Goal: Task Accomplishment & Management: Complete application form

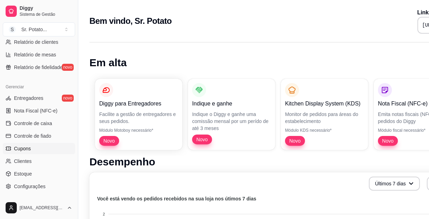
scroll to position [254, 0]
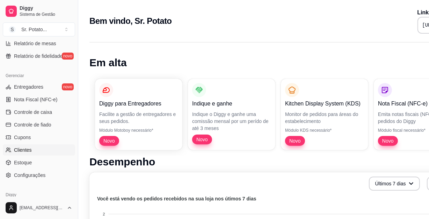
click at [28, 150] on span "Clientes" at bounding box center [23, 149] width 18 height 7
click at [21, 149] on span "Clientes" at bounding box center [23, 149] width 18 height 7
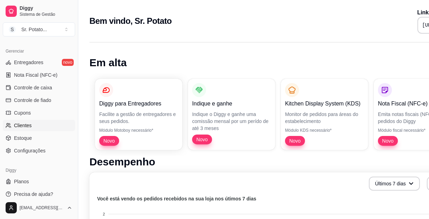
scroll to position [279, 0]
click at [10, 122] on icon at bounding box center [9, 123] width 1 height 2
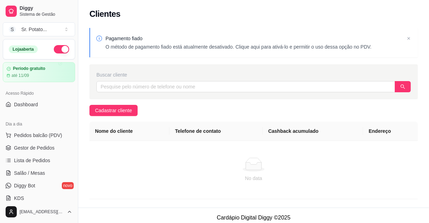
click at [108, 133] on th "Nome do cliente" at bounding box center [130, 131] width 80 height 19
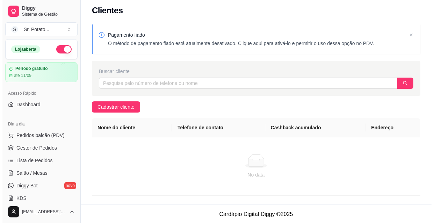
scroll to position [4, 0]
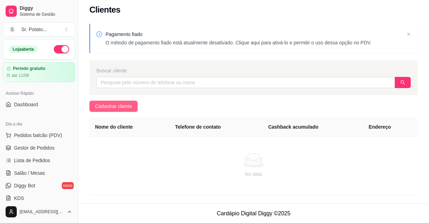
click at [122, 107] on span "Cadastrar cliente" at bounding box center [113, 106] width 37 height 8
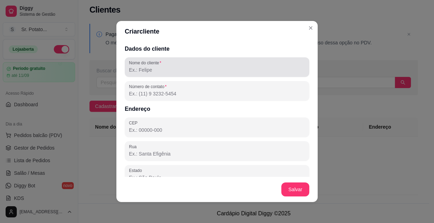
click at [160, 70] on input "Nome do cliente" at bounding box center [217, 69] width 176 height 7
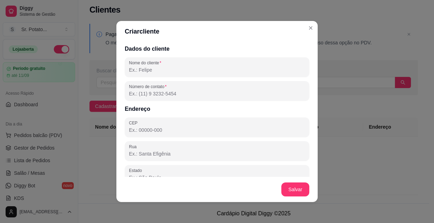
drag, startPoint x: 160, startPoint y: 70, endPoint x: 192, endPoint y: 114, distance: 53.9
click at [168, 65] on div at bounding box center [217, 67] width 176 height 14
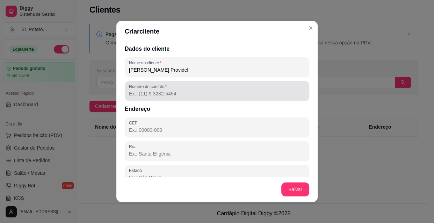
type input "[PERSON_NAME] Providel"
click at [185, 98] on div "Número de contato" at bounding box center [217, 91] width 185 height 20
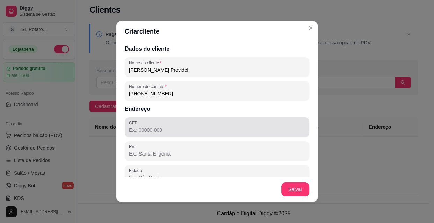
type input "[PHONE_NUMBER]"
click at [177, 127] on input "CEP" at bounding box center [217, 130] width 176 height 7
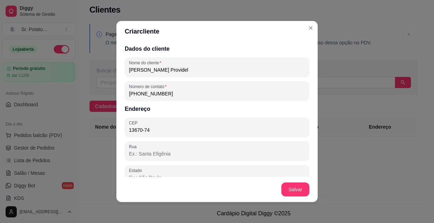
type input "13670-746"
type input "Rua [PERSON_NAME]"
type input "SP"
type input "Santa Rita do Passa Quatro"
type input "Jardim Planalto"
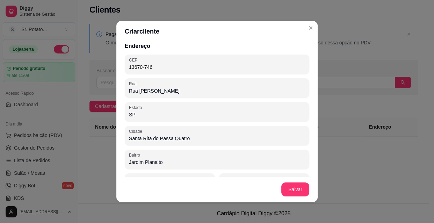
scroll to position [63, 0]
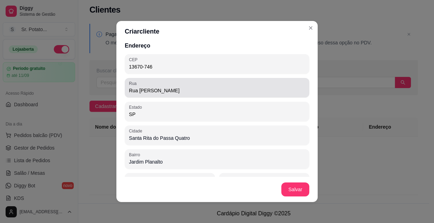
type input "13670-746"
click at [196, 91] on input "Rua [PERSON_NAME]" at bounding box center [217, 90] width 176 height 7
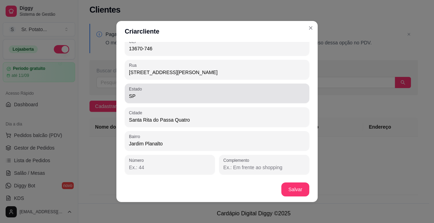
scroll to position [1, 0]
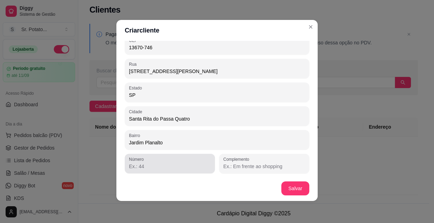
type input "[STREET_ADDRESS][PERSON_NAME]"
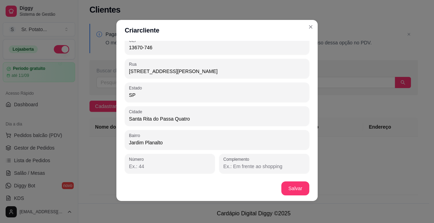
click at [161, 169] on input "Número" at bounding box center [170, 166] width 82 height 7
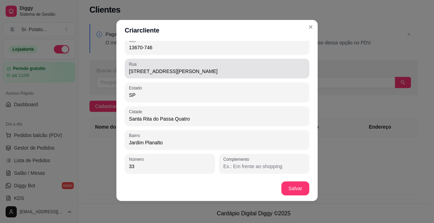
type input "33"
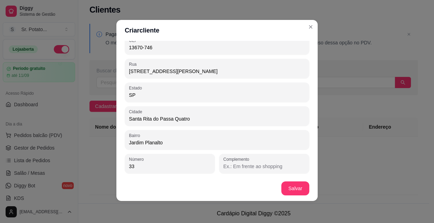
click at [187, 70] on input "[STREET_ADDRESS][PERSON_NAME]" at bounding box center [217, 71] width 176 height 7
type input "Rua [PERSON_NAME]"
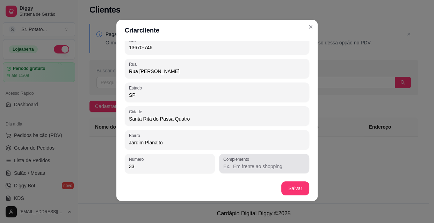
click at [280, 167] on input "Complemento" at bounding box center [264, 166] width 82 height 7
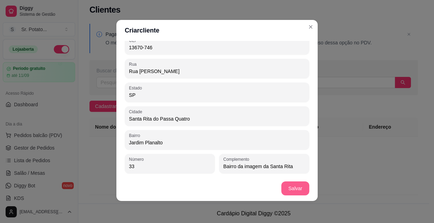
type input "Bairro da imagem da Santa Rita"
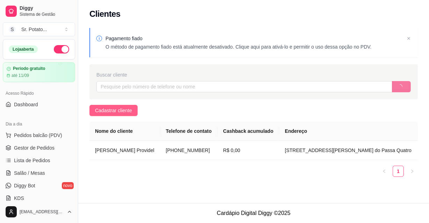
click at [124, 107] on span "Cadastrar cliente" at bounding box center [113, 111] width 37 height 8
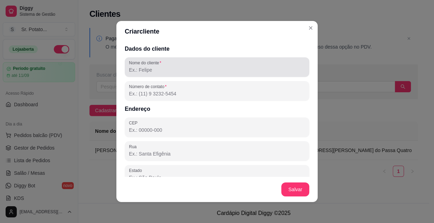
click at [159, 71] on input "Nome do cliente" at bounding box center [217, 69] width 176 height 7
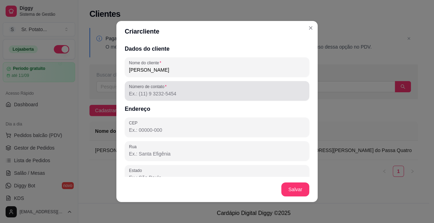
type input "[PERSON_NAME]"
click at [172, 87] on div at bounding box center [217, 91] width 176 height 14
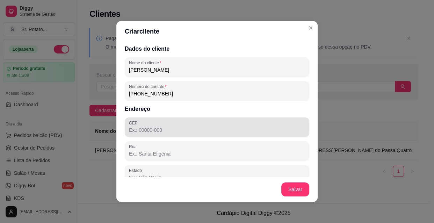
type input "[PHONE_NUMBER]"
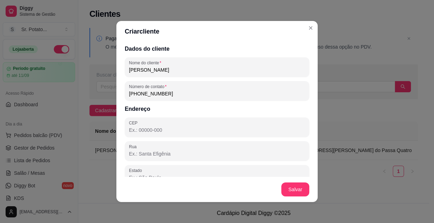
click at [145, 132] on input "CEP" at bounding box center [217, 130] width 176 height 7
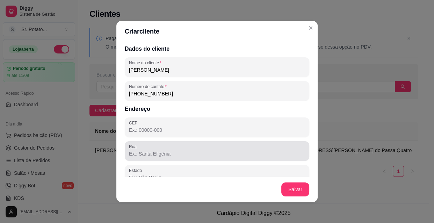
click at [142, 153] on input "Rua" at bounding box center [217, 153] width 176 height 7
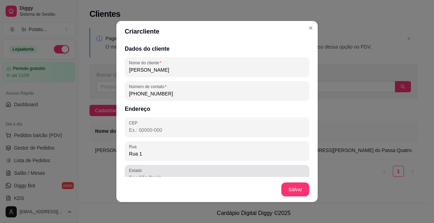
type input "Rua 1"
click at [148, 171] on div at bounding box center [217, 175] width 176 height 14
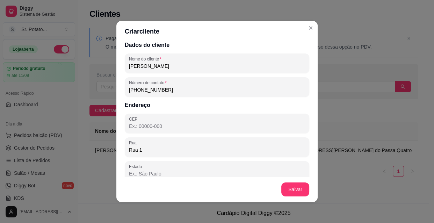
type input "s"
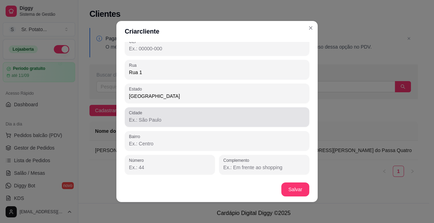
type input "[GEOGRAPHIC_DATA]"
click at [153, 118] on input "Cidade" at bounding box center [217, 119] width 176 height 7
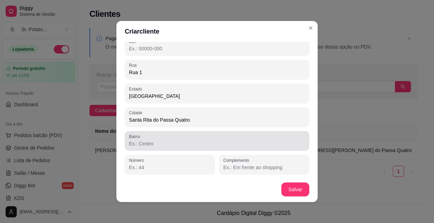
type input "Santa Rita do Passa Quatro"
click at [153, 142] on input "Bairro" at bounding box center [217, 143] width 176 height 7
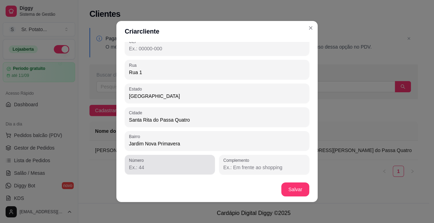
type input "Jardim Nova Primavera"
click at [159, 171] on input "Número" at bounding box center [170, 167] width 82 height 7
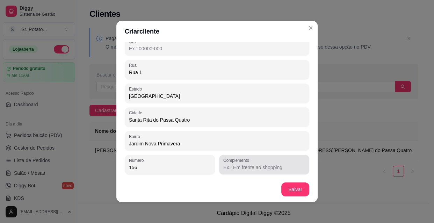
type input "156"
click at [259, 169] on input "Complemento" at bounding box center [264, 167] width 82 height 7
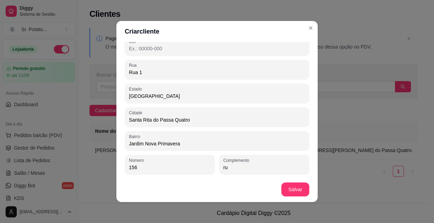
type input "r"
type input "Rua principal do bairro"
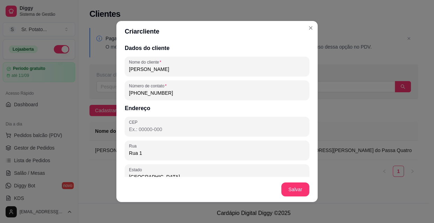
scroll to position [0, 0]
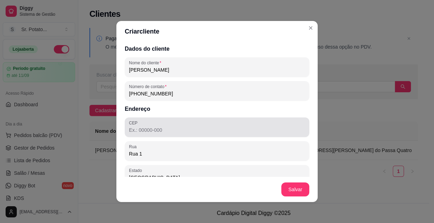
click at [135, 136] on div "CEP" at bounding box center [217, 127] width 185 height 20
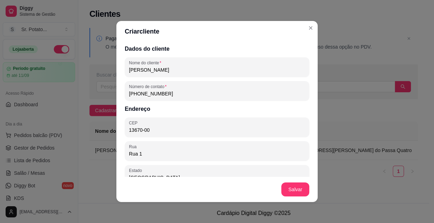
type input "13670-000"
type input "SP"
type input "Santa Rita do Passa Quatro"
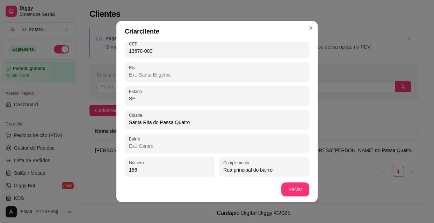
scroll to position [81, 0]
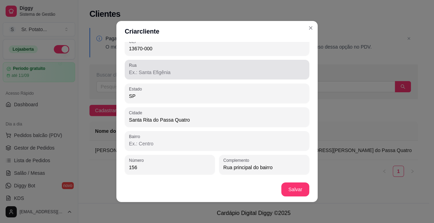
type input "13670-000"
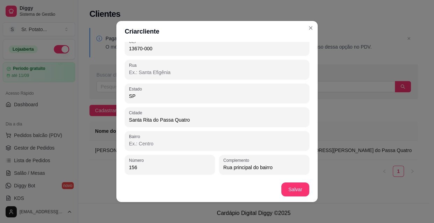
click at [173, 73] on input "Rua" at bounding box center [217, 72] width 176 height 7
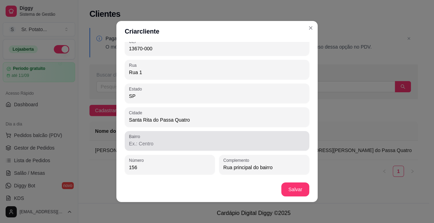
type input "Rua 1"
click at [171, 143] on input "Bairro" at bounding box center [217, 143] width 176 height 7
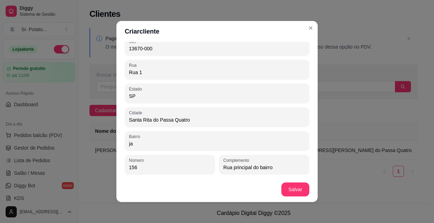
type input "j"
type input "jardim Nova Primavera"
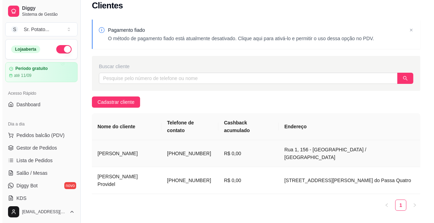
scroll to position [0, 0]
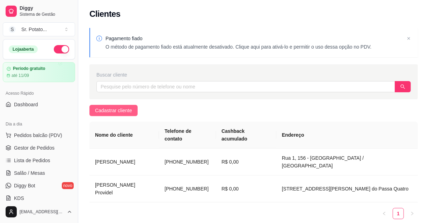
click at [129, 112] on span "Cadastrar cliente" at bounding box center [113, 111] width 37 height 8
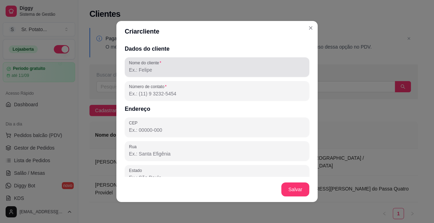
click at [185, 72] on input "Nome do cliente" at bounding box center [217, 69] width 176 height 7
click at [149, 74] on div "Nome do cliente" at bounding box center [217, 67] width 185 height 20
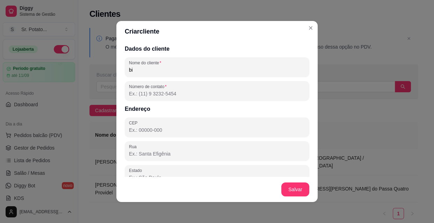
type input "b"
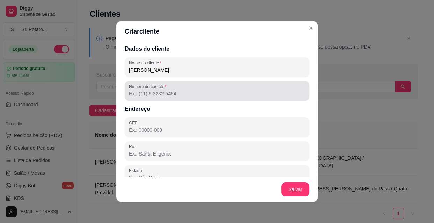
type input "[PERSON_NAME]"
click at [152, 93] on input "Número de contato" at bounding box center [217, 93] width 176 height 7
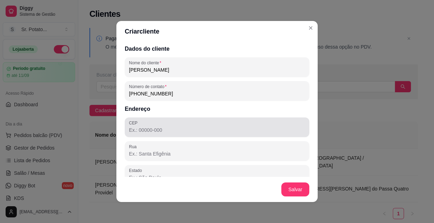
type input "[PHONE_NUMBER]"
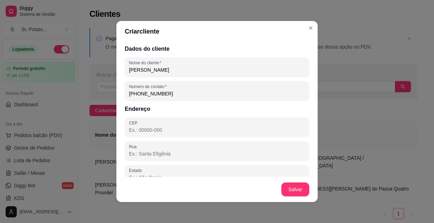
click at [145, 129] on input "CEP" at bounding box center [217, 130] width 176 height 7
click at [140, 127] on input "CEP" at bounding box center [217, 130] width 176 height 7
type input "13670-000"
type input "SP"
type input "Santa Rita do Passa Quatro"
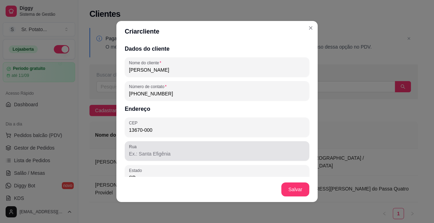
type input "13670-000"
click at [137, 150] on div at bounding box center [217, 151] width 176 height 14
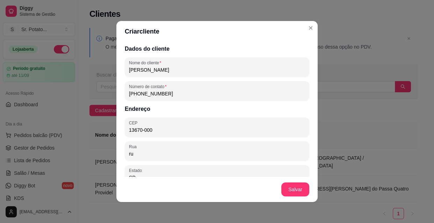
type input "r"
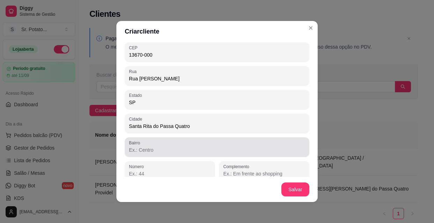
scroll to position [81, 0]
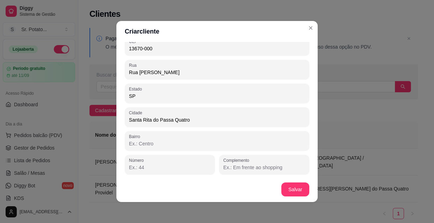
click at [148, 73] on input "Rua [PERSON_NAME]" at bounding box center [217, 72] width 176 height 7
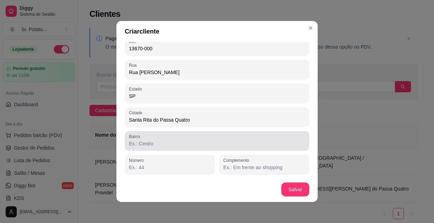
type input "Rua [PERSON_NAME]"
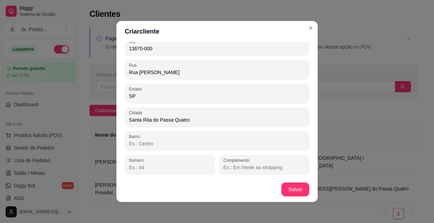
click at [153, 142] on input "Bairro" at bounding box center [217, 143] width 176 height 7
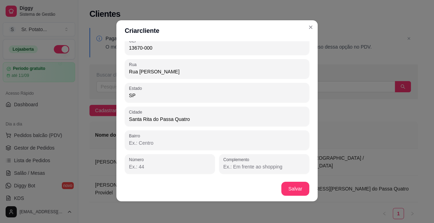
scroll to position [1, 0]
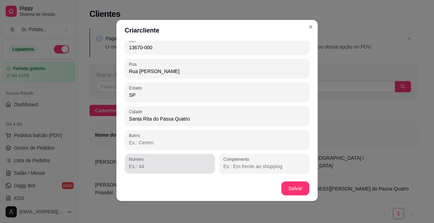
click at [152, 163] on input "Número" at bounding box center [170, 166] width 82 height 7
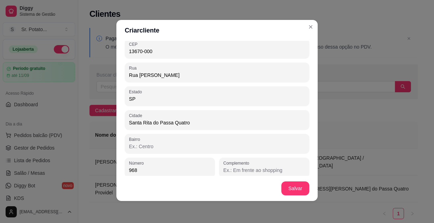
scroll to position [81, 0]
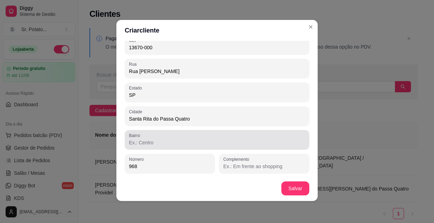
type input "968"
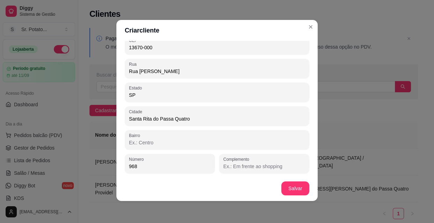
click at [171, 144] on input "Bairro" at bounding box center [217, 142] width 176 height 7
type input "c"
type input "Centro"
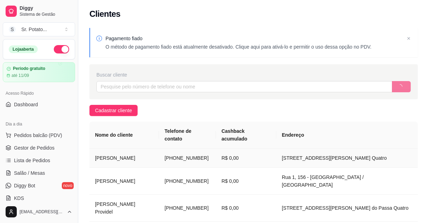
click at [277, 165] on td "[STREET_ADDRESS][PERSON_NAME] Quatro" at bounding box center [348, 158] width 142 height 19
click at [112, 161] on td "[PERSON_NAME]" at bounding box center [125, 158] width 70 height 19
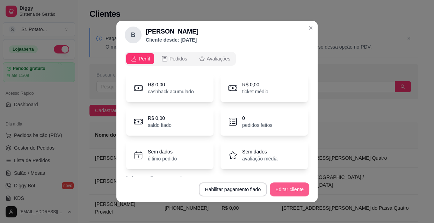
click at [277, 189] on button "Editar cliente" at bounding box center [290, 190] width 40 height 14
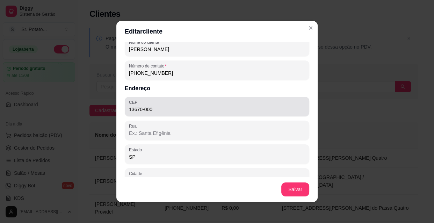
scroll to position [31, 0]
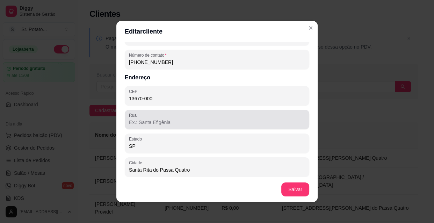
click at [162, 122] on input "Rua" at bounding box center [217, 122] width 176 height 7
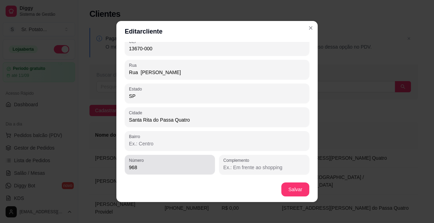
scroll to position [1, 0]
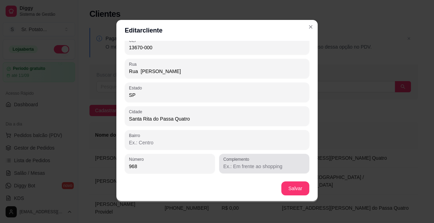
type input "Rua [PERSON_NAME]"
click at [219, 166] on div "Complemento" at bounding box center [264, 164] width 90 height 20
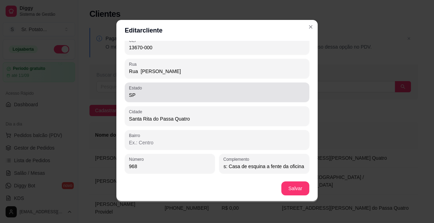
scroll to position [0, 7]
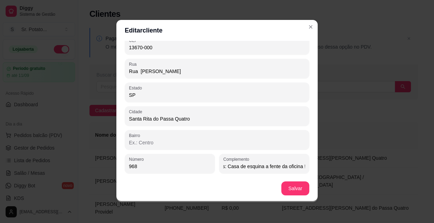
click at [263, 166] on input "Obs: Casa de esquina a fente da oficina !" at bounding box center [264, 166] width 82 height 7
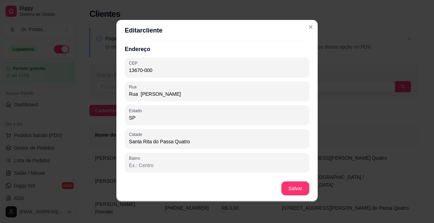
scroll to position [63, 0]
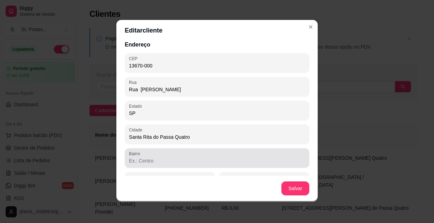
type input "Obs: Casa de esquina a frente da oficina !"
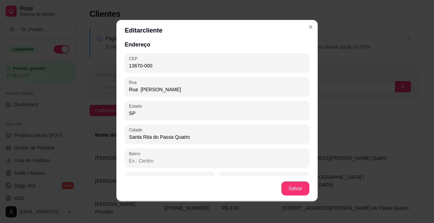
click at [164, 159] on input "Bairro" at bounding box center [217, 160] width 176 height 7
type input "Centro"
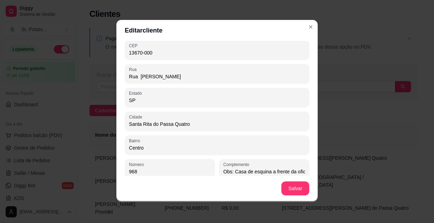
scroll to position [81, 0]
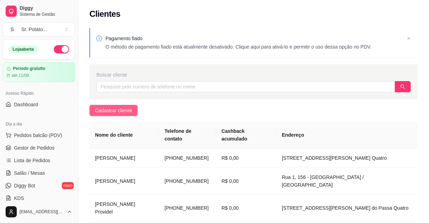
click at [108, 109] on span "Cadastrar cliente" at bounding box center [113, 111] width 37 height 8
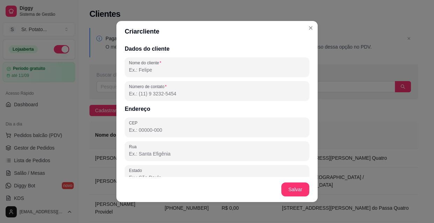
click at [141, 71] on input "Nome do cliente" at bounding box center [217, 69] width 176 height 7
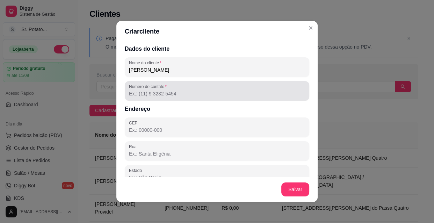
type input "[PERSON_NAME]"
click at [127, 94] on div "Número de contato" at bounding box center [217, 91] width 185 height 20
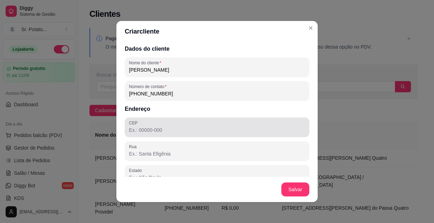
type input "[PHONE_NUMBER]"
click at [147, 132] on input "CEP" at bounding box center [217, 130] width 176 height 7
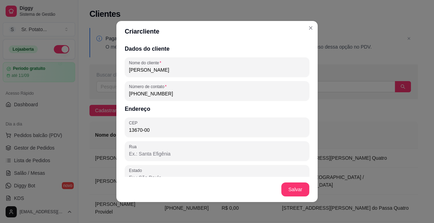
type input "13670-000"
type input "SP"
type input "Santa Rita do Passa Quatro"
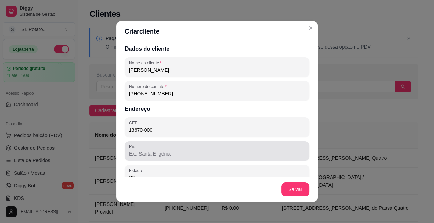
type input "13670-000"
click at [140, 156] on input "Rua" at bounding box center [217, 153] width 176 height 7
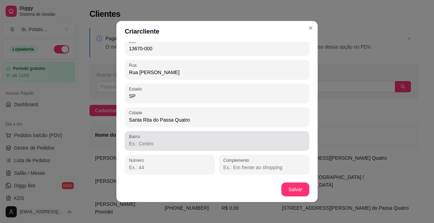
type input "Rua [PERSON_NAME]"
click at [160, 143] on input "Bairro" at bounding box center [217, 143] width 176 height 7
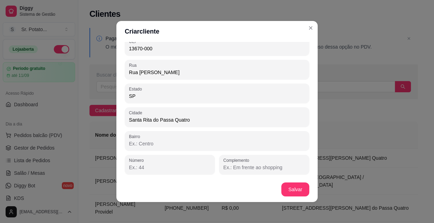
click at [148, 169] on input "Número" at bounding box center [170, 167] width 82 height 7
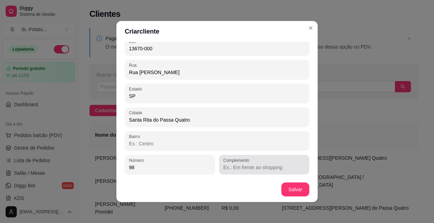
type input "98"
click at [219, 168] on div "Complemento" at bounding box center [264, 165] width 90 height 20
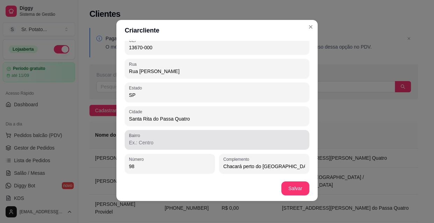
type input "Chacará perto do [GEOGRAPHIC_DATA]"
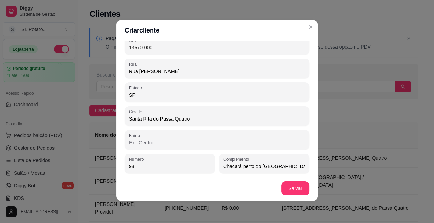
click at [169, 142] on input "Bairro" at bounding box center [217, 142] width 176 height 7
type input "F"
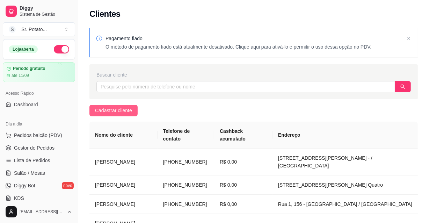
click at [131, 108] on span "Cadastrar cliente" at bounding box center [113, 111] width 37 height 8
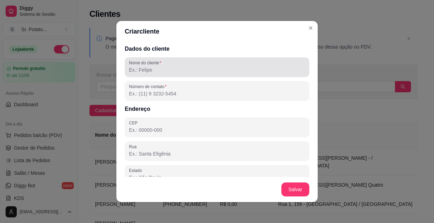
click at [181, 71] on input "Nome do cliente" at bounding box center [217, 69] width 176 height 7
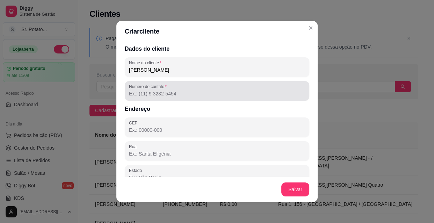
type input "[PERSON_NAME]"
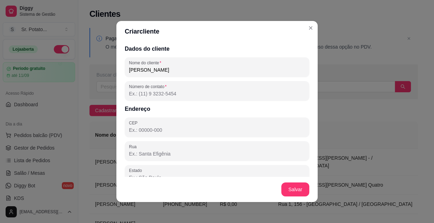
click at [176, 91] on input "Número de contato" at bounding box center [217, 93] width 176 height 7
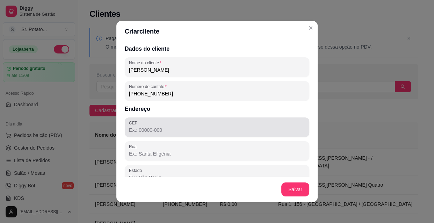
type input "[PHONE_NUMBER]"
click at [153, 127] on input "CEP" at bounding box center [217, 130] width 176 height 7
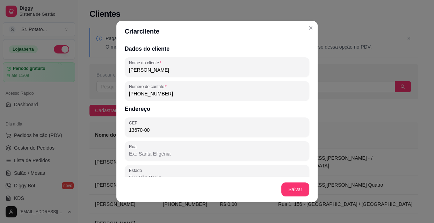
type input "13670-000"
type input "SP"
type input "Santa Rita do Passa Quatro"
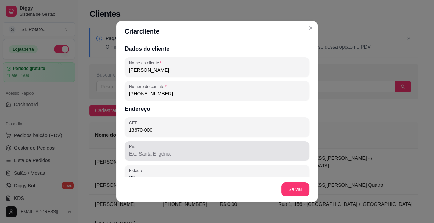
type input "13670-000"
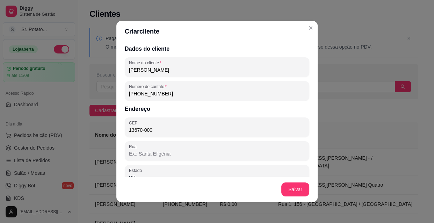
click at [151, 154] on input "Rua" at bounding box center [217, 153] width 176 height 7
type input "r"
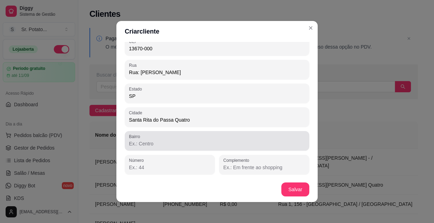
type input "Rua: [PERSON_NAME]"
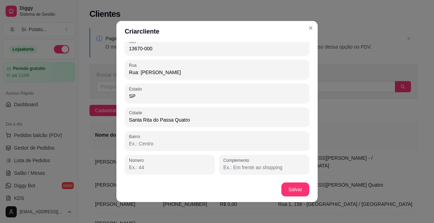
click at [173, 143] on input "Bairro" at bounding box center [217, 143] width 176 height 7
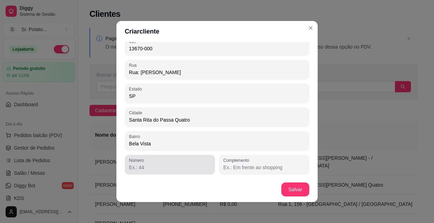
type input "Bela Vista"
click at [144, 166] on input "Número" at bounding box center [170, 167] width 82 height 7
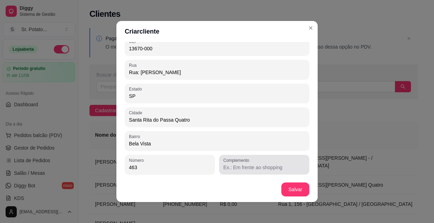
type input "463"
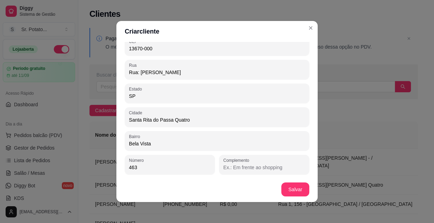
click at [268, 167] on input "Complemento" at bounding box center [264, 167] width 82 height 7
type input "r"
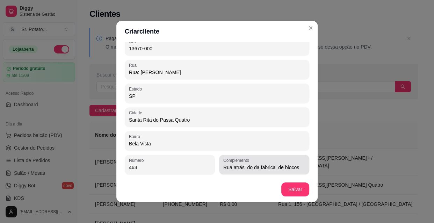
click at [299, 167] on div "Complemento Rua atrás do da fabrica de blocos" at bounding box center [264, 165] width 90 height 20
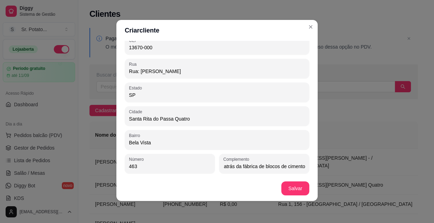
scroll to position [0, 0]
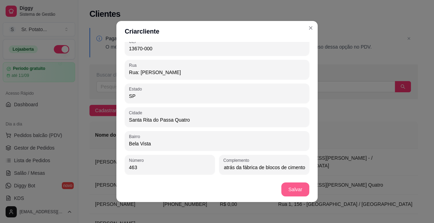
type input "Rua atrás da fábrica de blocos de cimento"
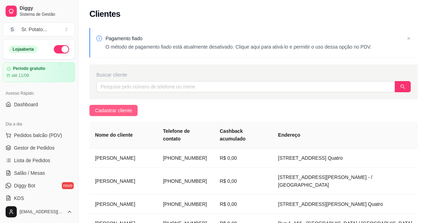
click at [123, 111] on span "Cadastrar cliente" at bounding box center [113, 111] width 37 height 8
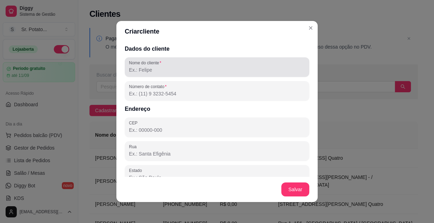
click at [158, 68] on input "Nome do cliente" at bounding box center [217, 69] width 176 height 7
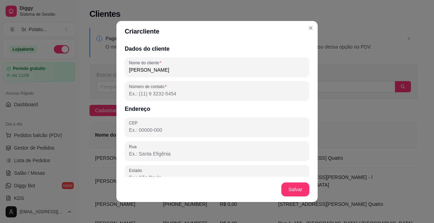
click at [144, 71] on input "[PERSON_NAME]" at bounding box center [217, 69] width 176 height 7
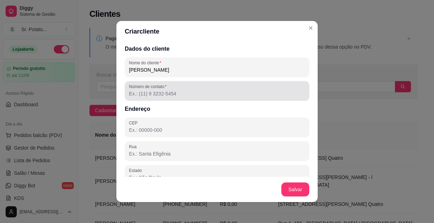
type input "[PERSON_NAME]"
click at [157, 94] on input "Número de contato" at bounding box center [217, 93] width 176 height 7
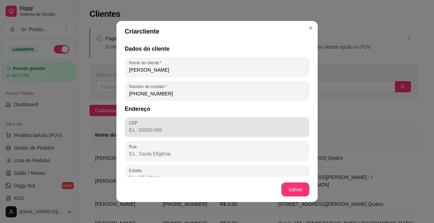
type input "[PHONE_NUMBER]"
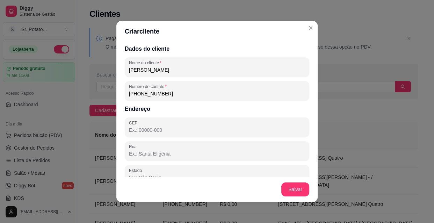
click at [163, 130] on input "CEP" at bounding box center [217, 130] width 176 height 7
type input "13670-000"
type input "SP"
type input "Santa Rita do Passa Quatro"
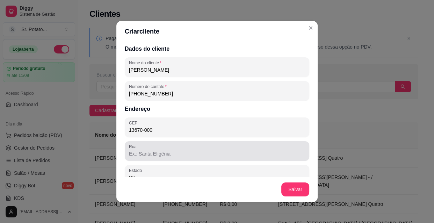
type input "13670-000"
click at [153, 153] on input "Rua" at bounding box center [217, 153] width 176 height 7
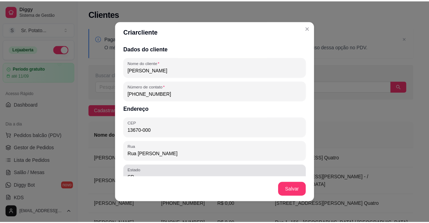
scroll to position [63, 0]
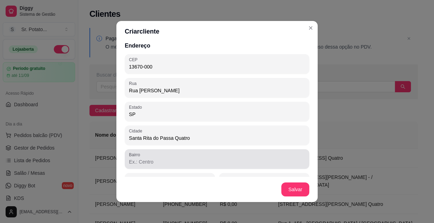
type input "Rua [PERSON_NAME]"
click at [157, 164] on input "Bairro" at bounding box center [217, 161] width 176 height 7
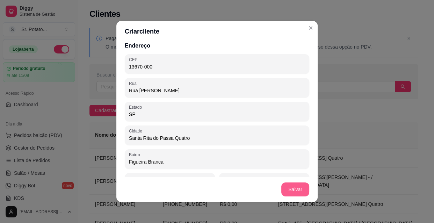
type input "Figueira Branca"
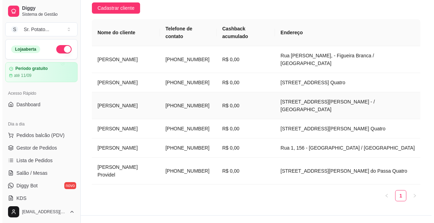
scroll to position [114, 0]
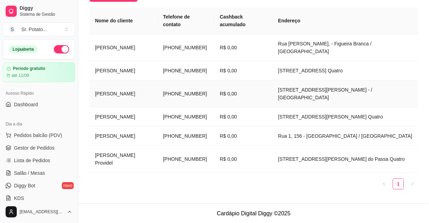
click at [110, 80] on td "[PERSON_NAME]" at bounding box center [124, 93] width 68 height 27
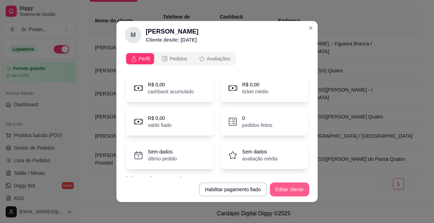
click at [288, 189] on button "Editar cliente" at bounding box center [290, 190] width 40 height 14
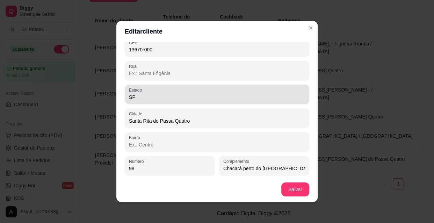
scroll to position [81, 0]
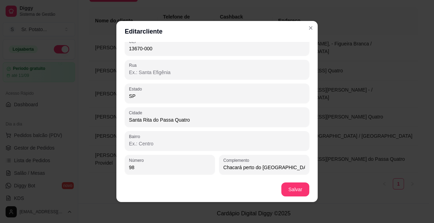
click at [149, 141] on input "Bairro" at bounding box center [217, 143] width 176 height 7
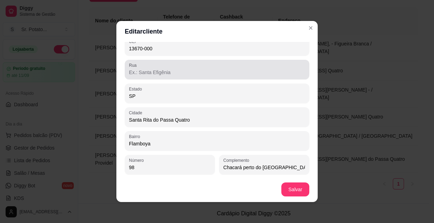
type input "Flamboya"
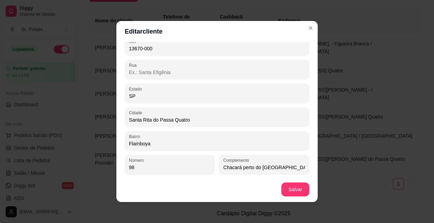
click at [154, 75] on input "Rua" at bounding box center [217, 72] width 176 height 7
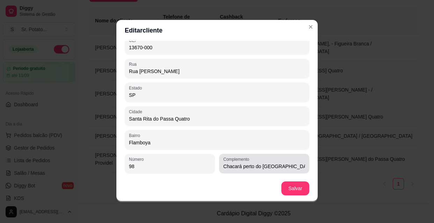
type input "Rua [PERSON_NAME]"
click at [272, 166] on input "Chacará perto do [GEOGRAPHIC_DATA]" at bounding box center [264, 166] width 82 height 7
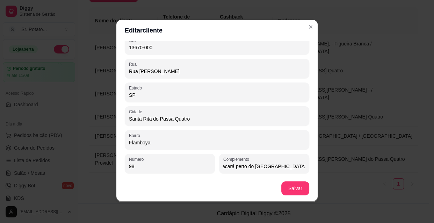
scroll to position [0, 10]
type input "Chacará perto do [GEOGRAPHIC_DATA] na estrada de terra"
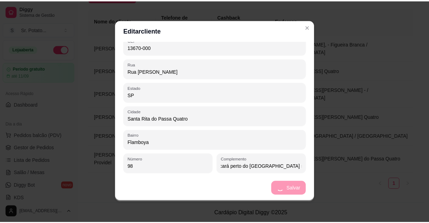
scroll to position [0, 0]
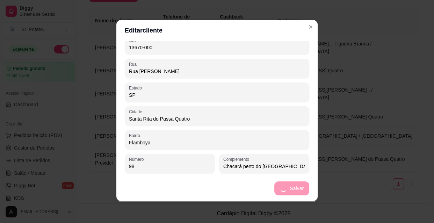
click at [293, 187] on footer "Salvar" at bounding box center [216, 188] width 201 height 25
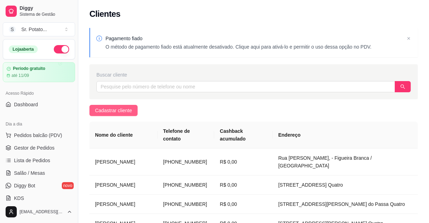
click at [114, 109] on span "Cadastrar cliente" at bounding box center [113, 111] width 37 height 8
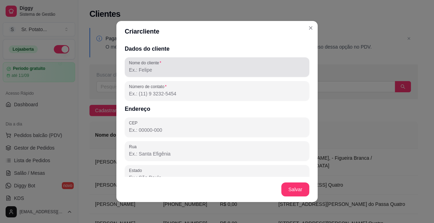
click at [178, 74] on div at bounding box center [217, 67] width 176 height 14
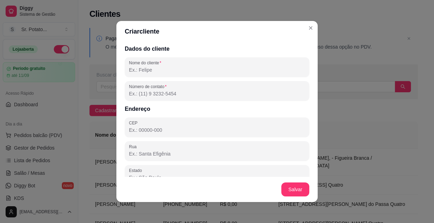
click at [180, 72] on input "Nome do cliente" at bounding box center [217, 69] width 176 height 7
type input "r"
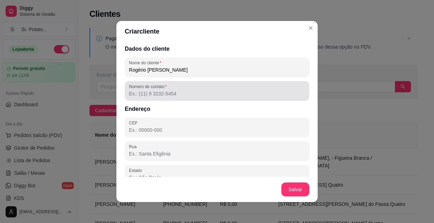
type input "Rogério [PERSON_NAME]"
click at [172, 95] on input "Número de contato" at bounding box center [217, 93] width 176 height 7
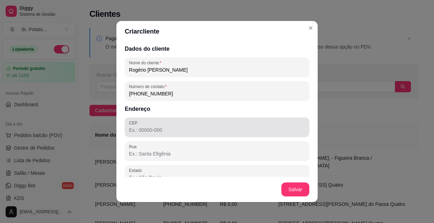
type input "[PHONE_NUMBER]"
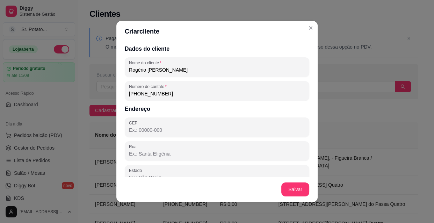
click at [174, 129] on input "CEP" at bounding box center [217, 130] width 176 height 7
type input "13670-000"
type input "SP"
type input "Santa Rita do Passa Quatro"
type input "13670-000"
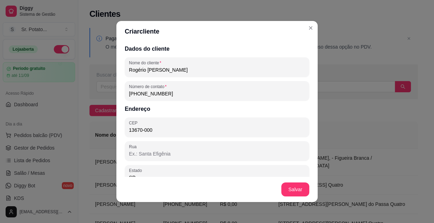
click at [144, 156] on input "Rua" at bounding box center [217, 153] width 176 height 7
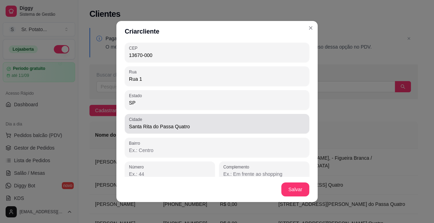
scroll to position [81, 0]
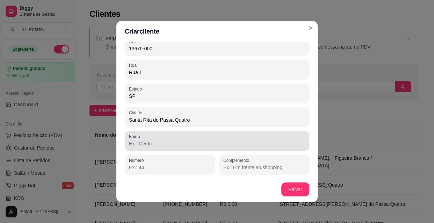
type input "Rua 1"
click at [154, 143] on input "Bairro" at bounding box center [217, 143] width 176 height 7
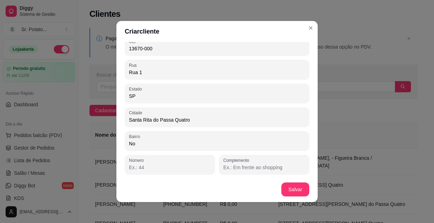
type input "N"
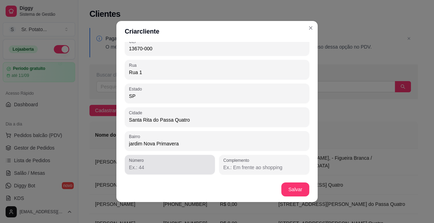
type input "jardim Nova Primavera"
click at [147, 162] on div at bounding box center [170, 165] width 82 height 14
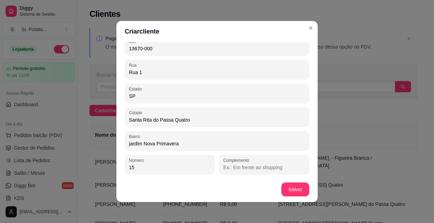
type input "156"
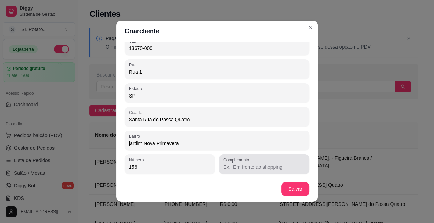
scroll to position [1, 0]
